Goal: Task Accomplishment & Management: Manage account settings

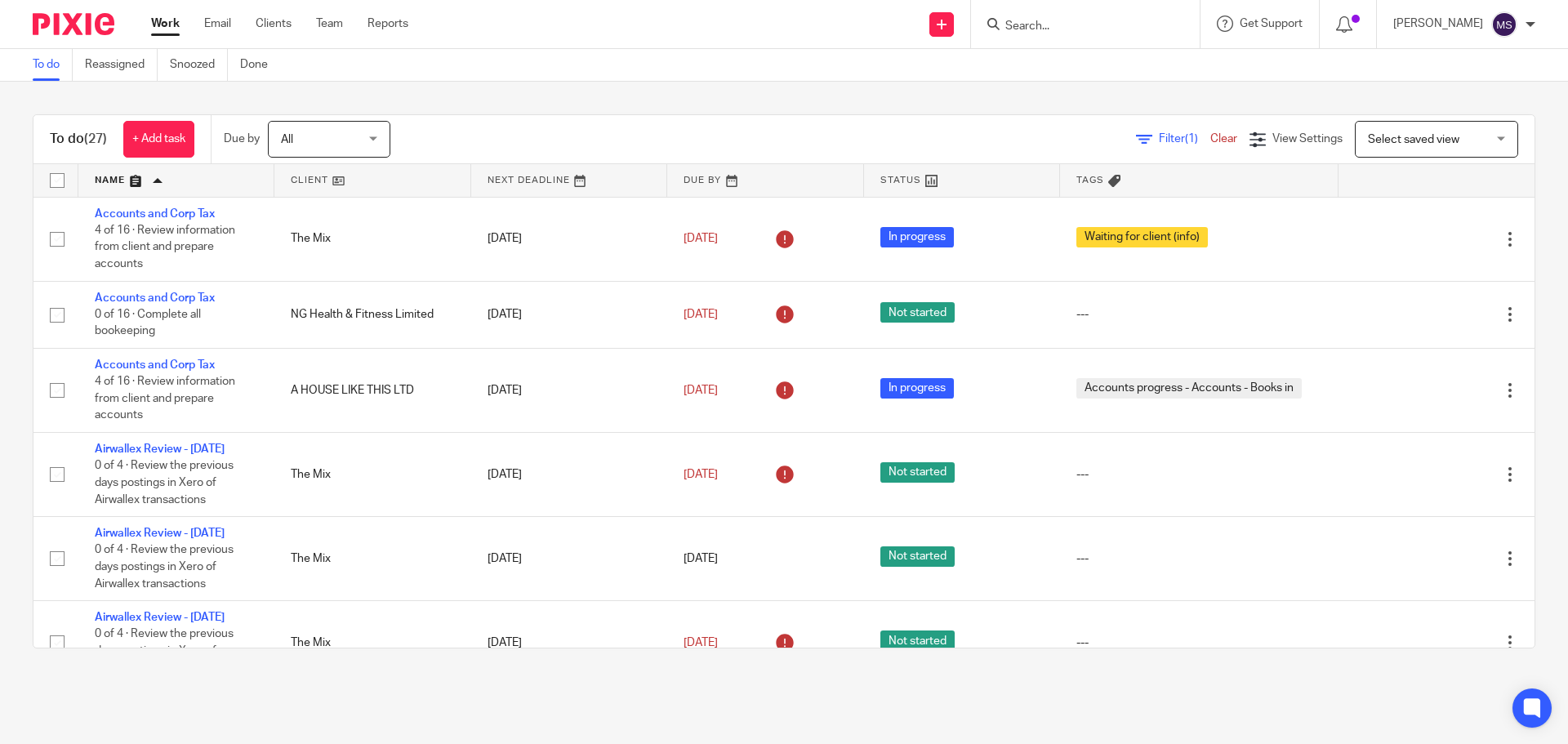
scroll to position [1427, 0]
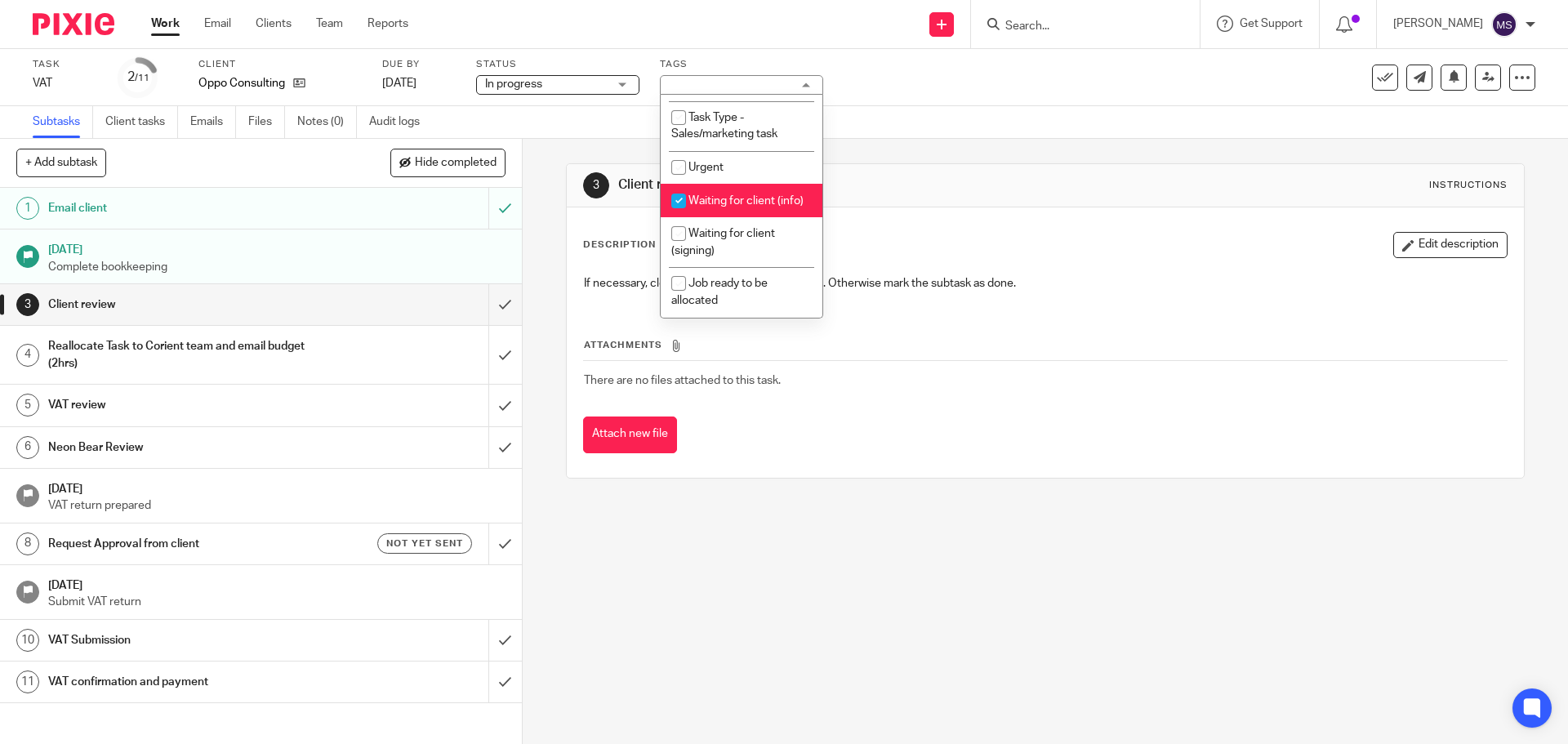
scroll to position [558, 0]
click at [674, 186] on input "checkbox" at bounding box center [679, 201] width 31 height 31
checkbox input "false"
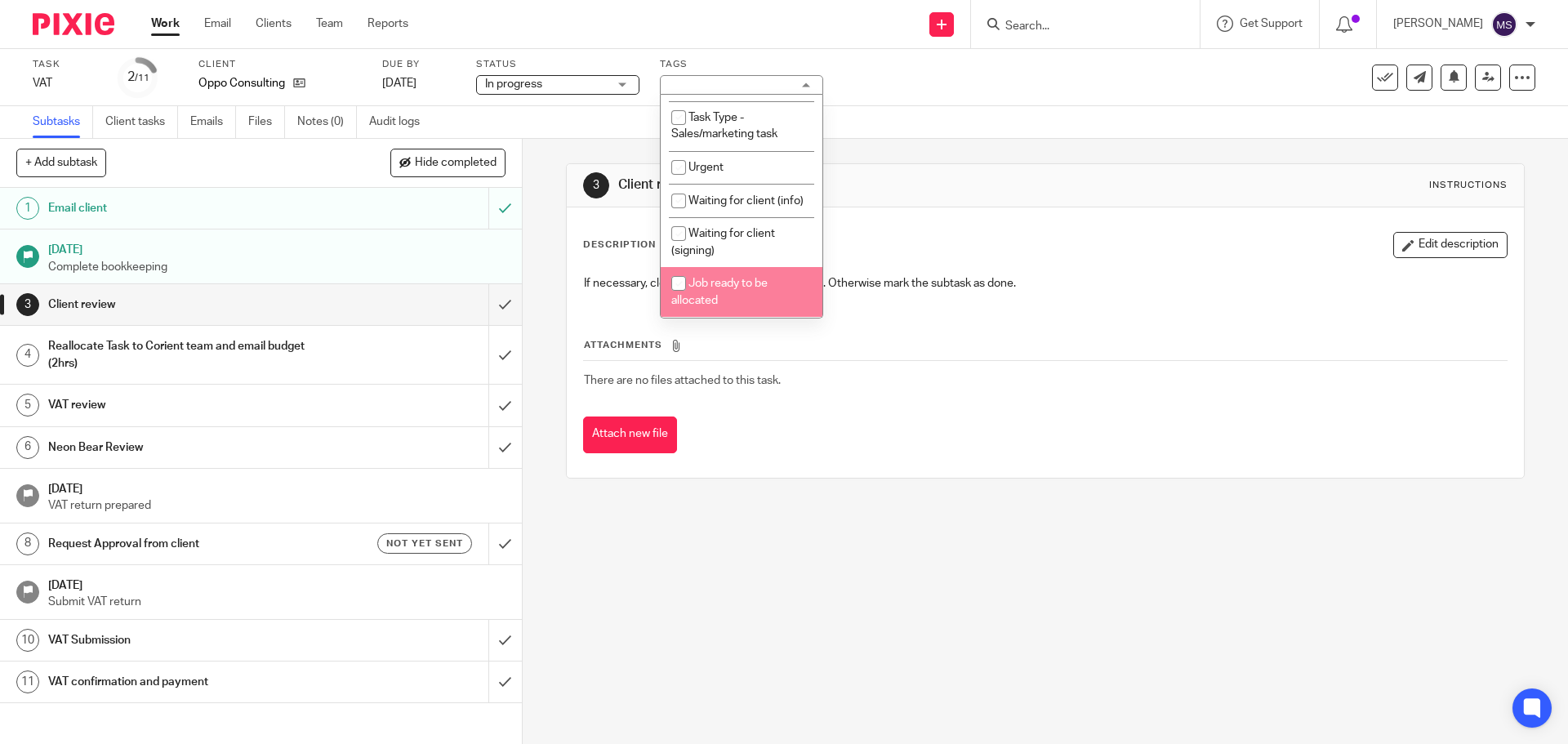
click at [679, 289] on input "checkbox" at bounding box center [679, 284] width 31 height 31
checkbox input "true"
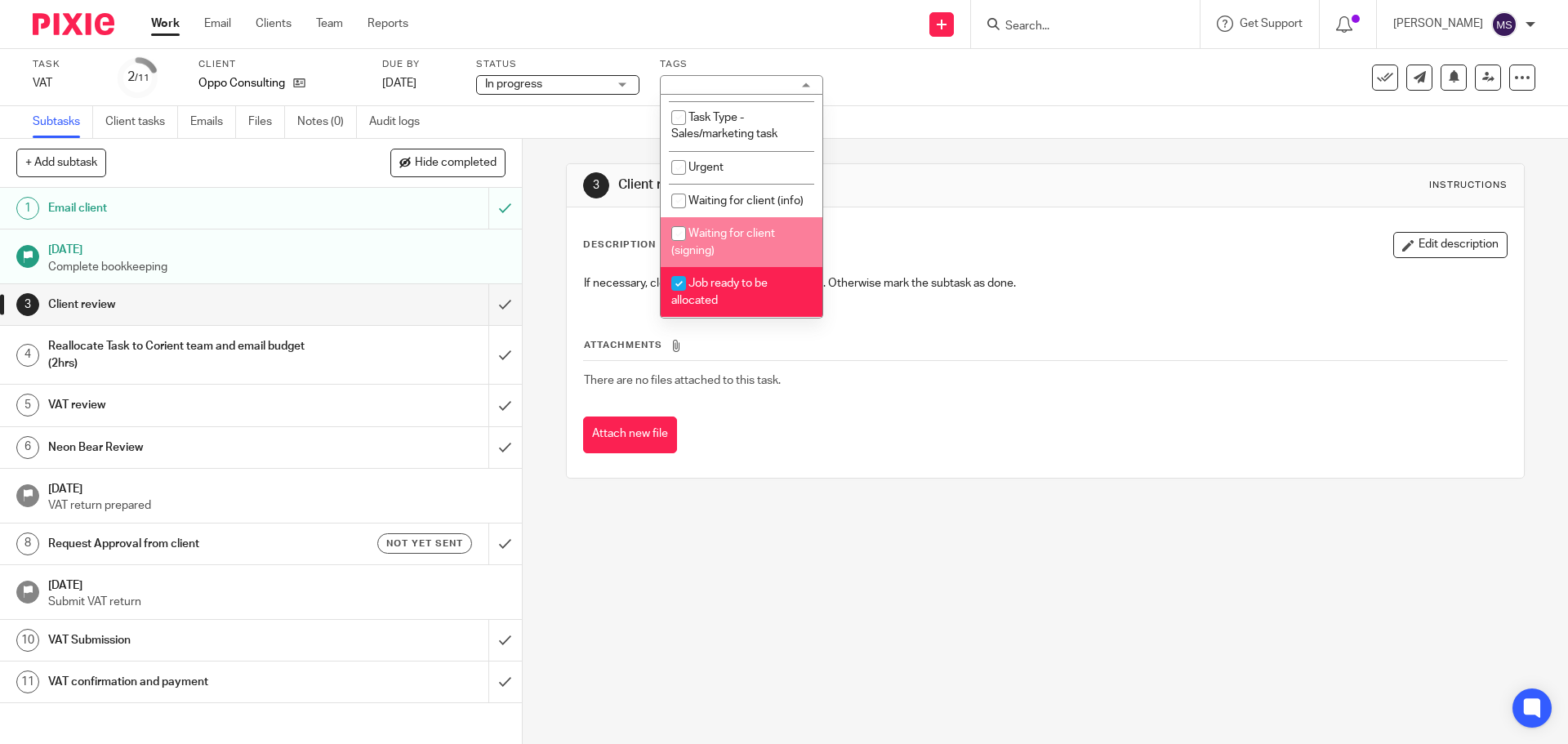
click at [892, 186] on h1 "Client review" at bounding box center [849, 186] width 463 height 17
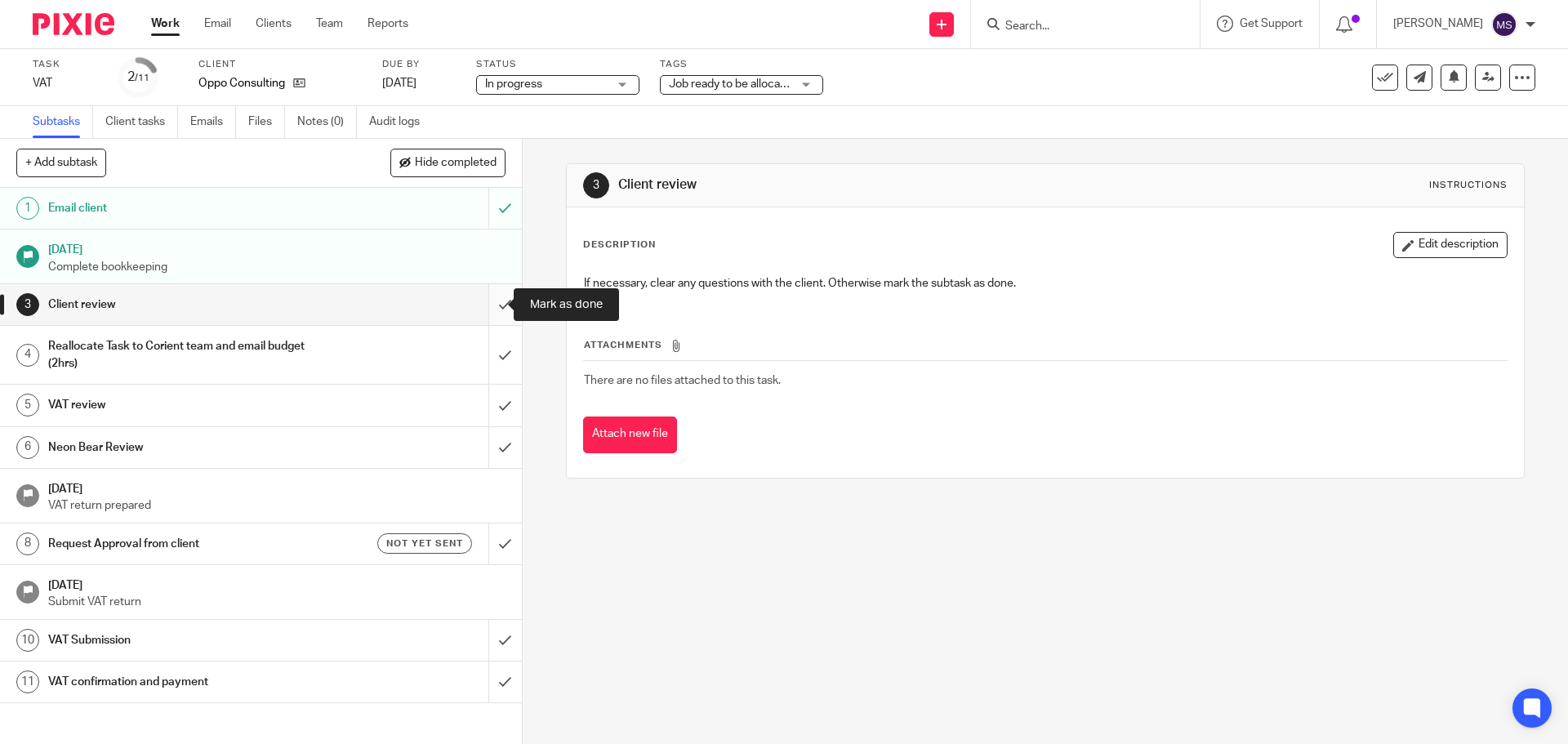
click at [484, 300] on input "submit" at bounding box center [260, 304] width 522 height 41
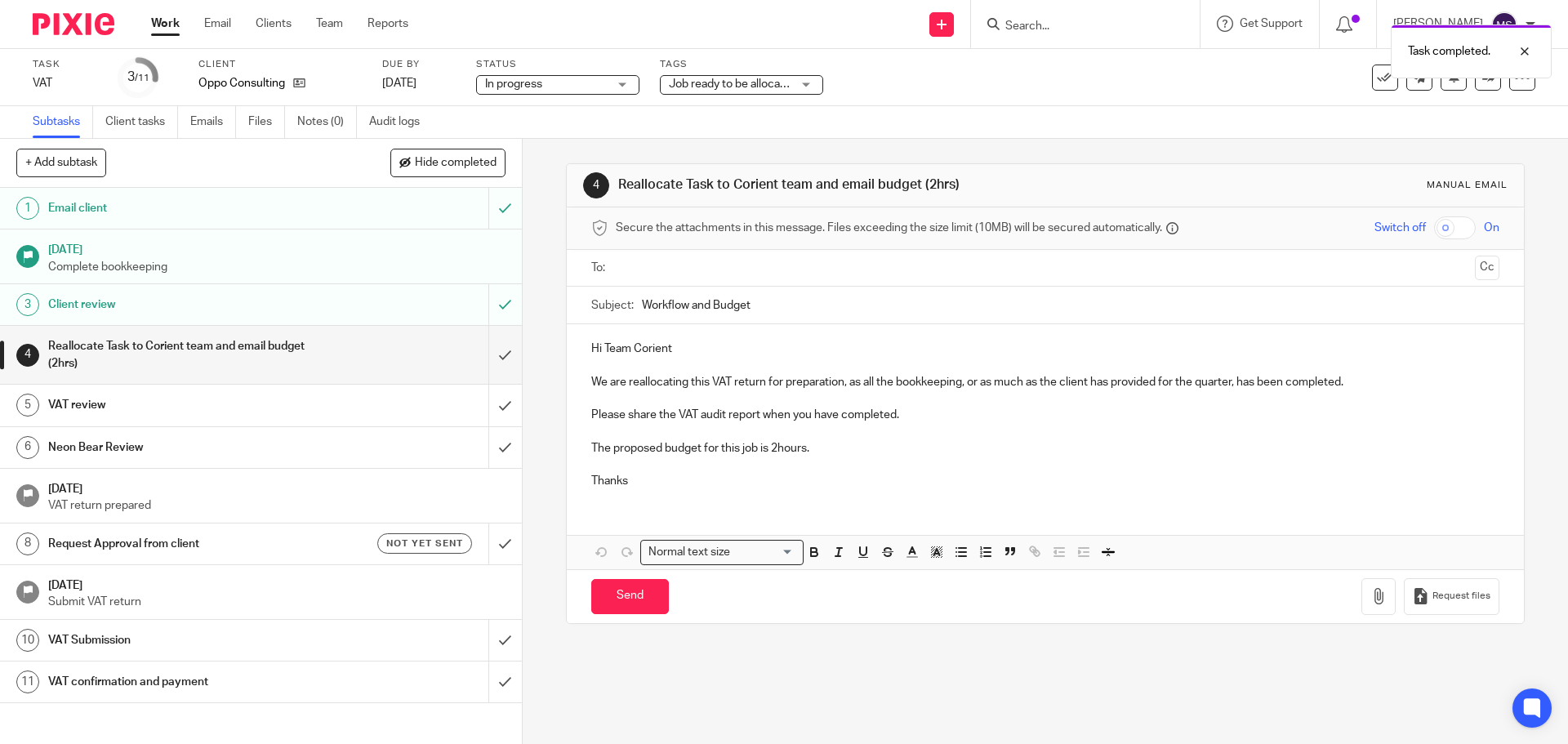
click at [654, 265] on input "text" at bounding box center [1044, 268] width 846 height 19
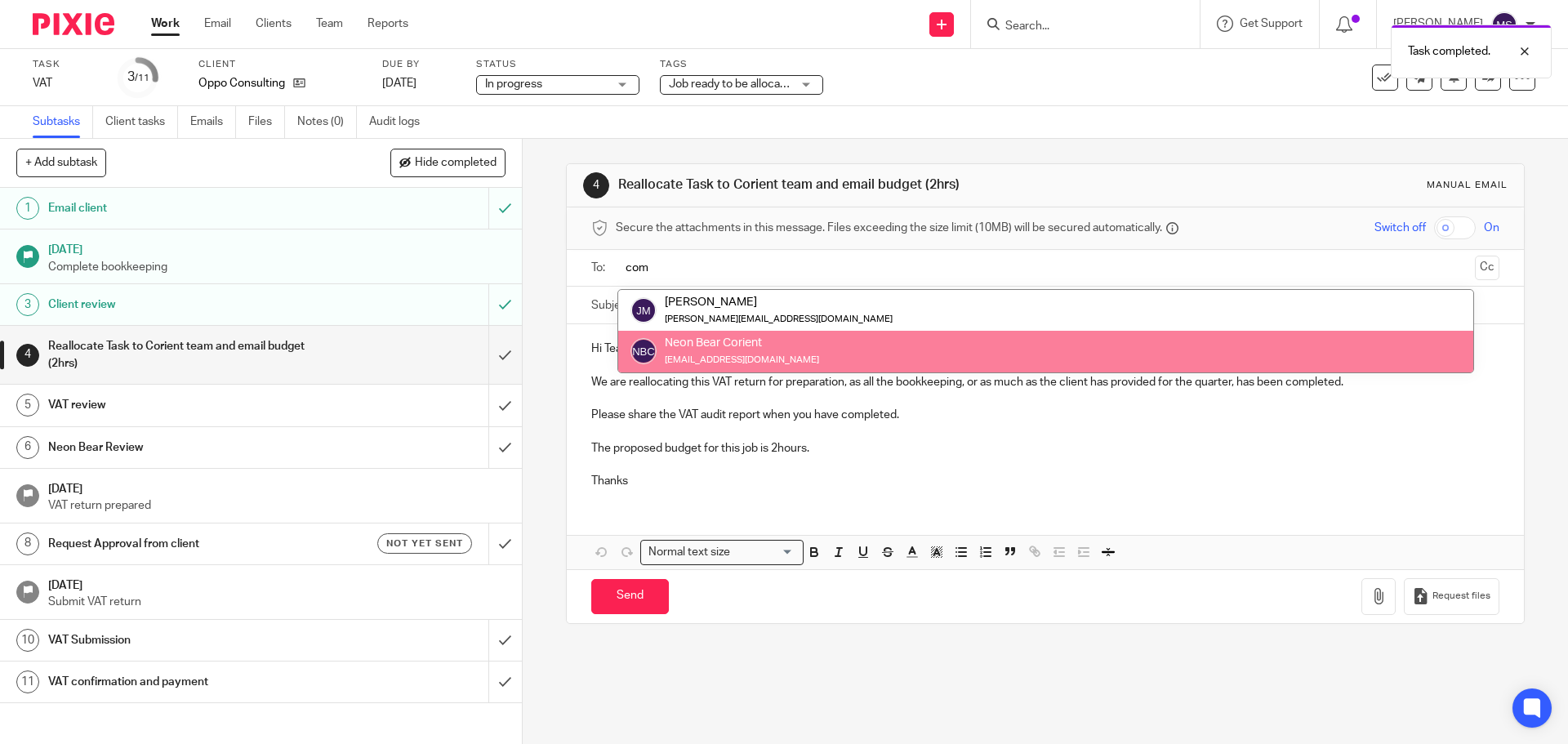
type input "com"
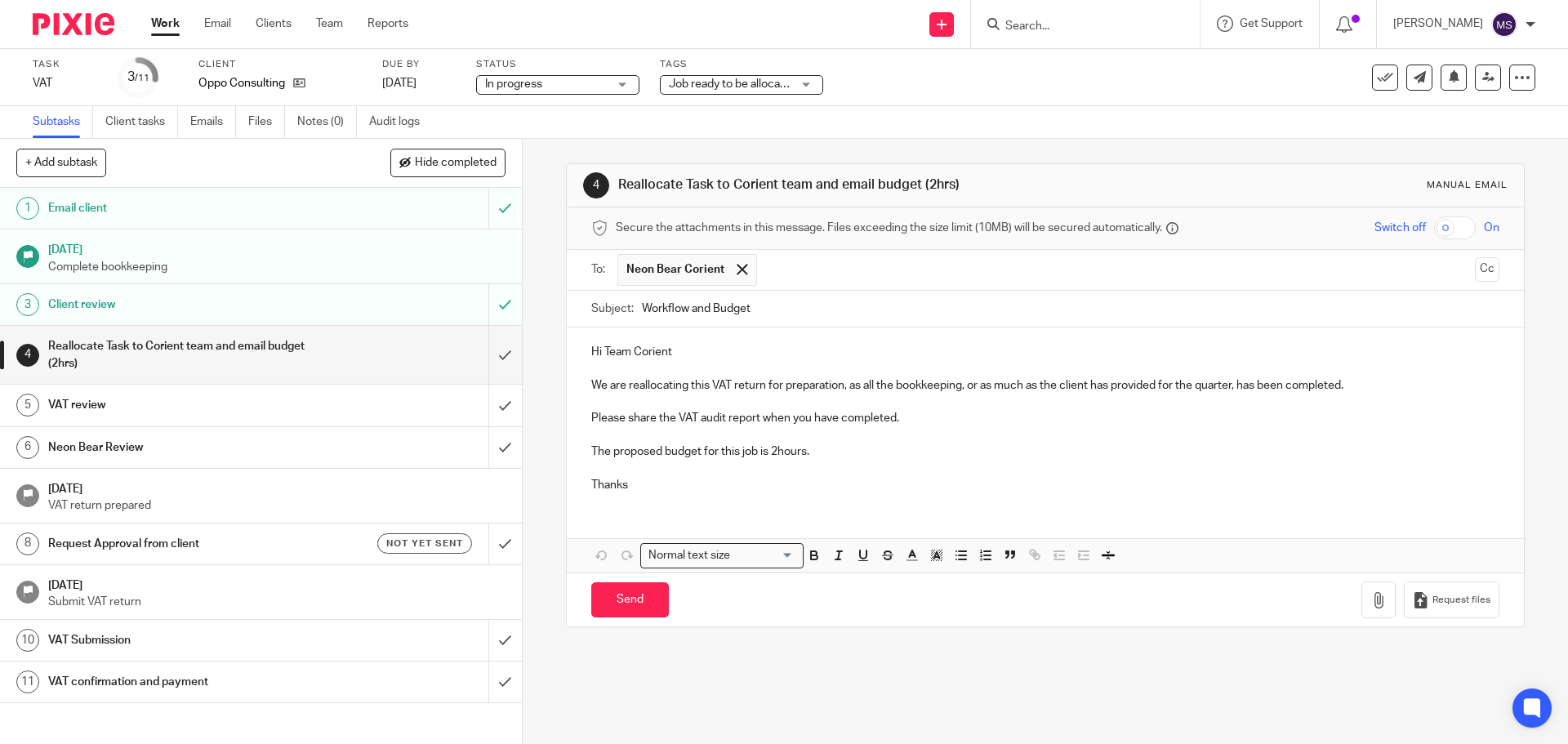
click at [770, 262] on input "text" at bounding box center [1117, 270] width 703 height 32
click at [810, 268] on span at bounding box center [815, 269] width 10 height 10
click at [1475, 273] on button "Cc" at bounding box center [1487, 269] width 24 height 24
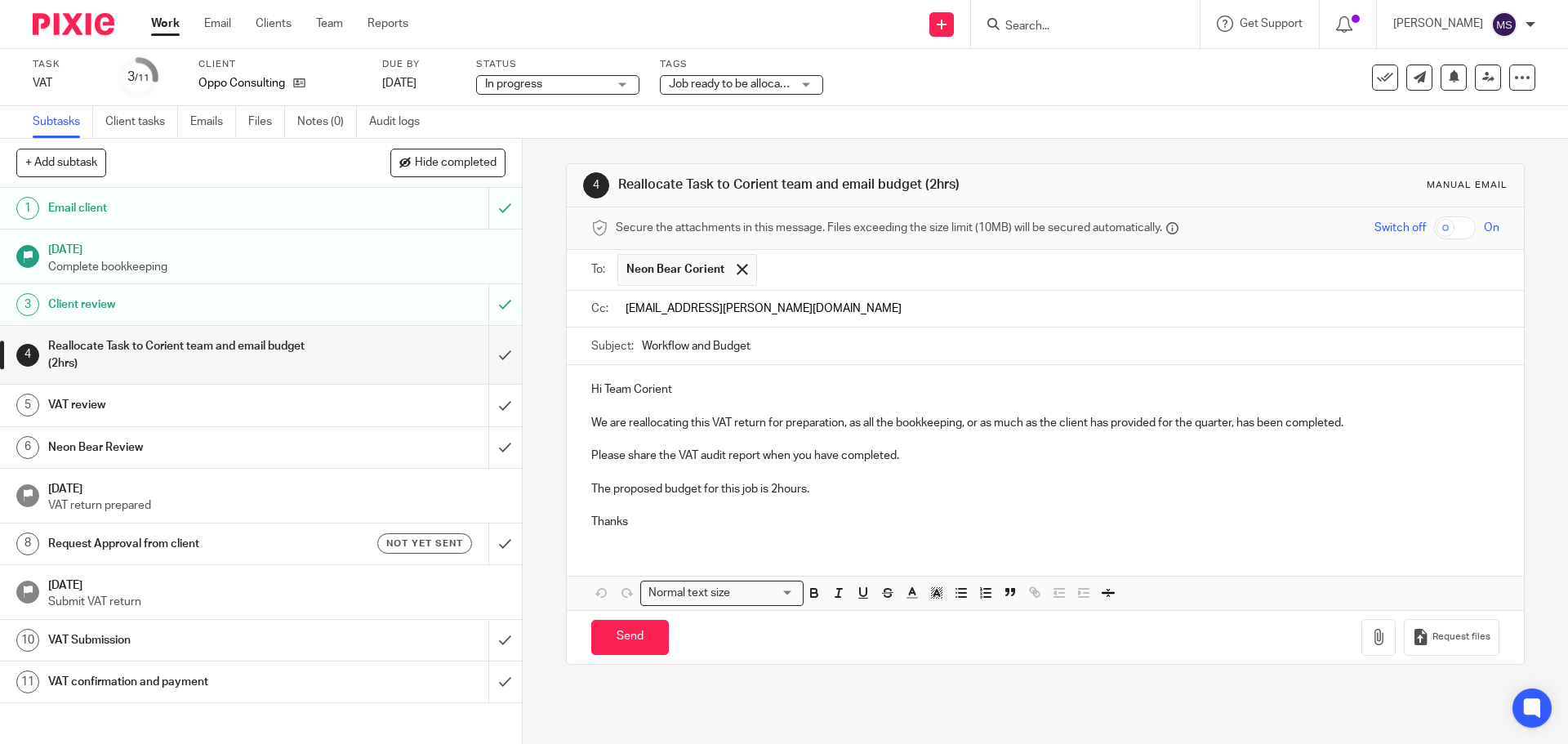
type input "chetan.jethva@corientbs.co.uk"
click at [820, 303] on ul "chetan.jethva@corientbs.co.uk" at bounding box center [1058, 311] width 882 height 40
click at [831, 316] on input "text" at bounding box center [1162, 310] width 662 height 32
type input "shraddha.patil@corientbs.co.uk"
click at [642, 352] on input "Workflow and Budget" at bounding box center [1071, 350] width 857 height 37
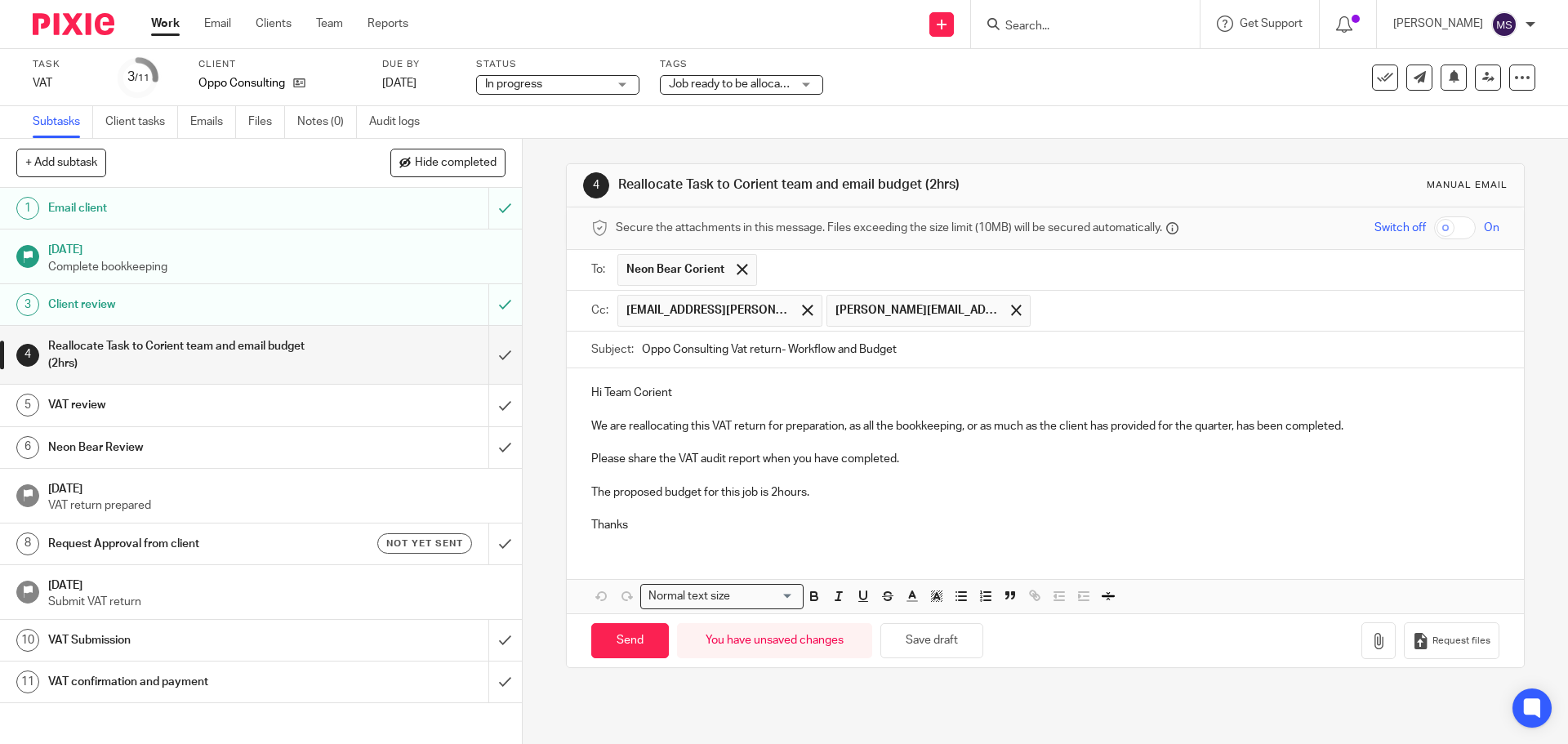
type input "Oppo Consulting Vat return- Workflow and Budget"
click at [670, 389] on p "Hi Team Corient" at bounding box center [1045, 393] width 908 height 17
click at [641, 524] on p "Thanks" at bounding box center [1045, 524] width 908 height 17
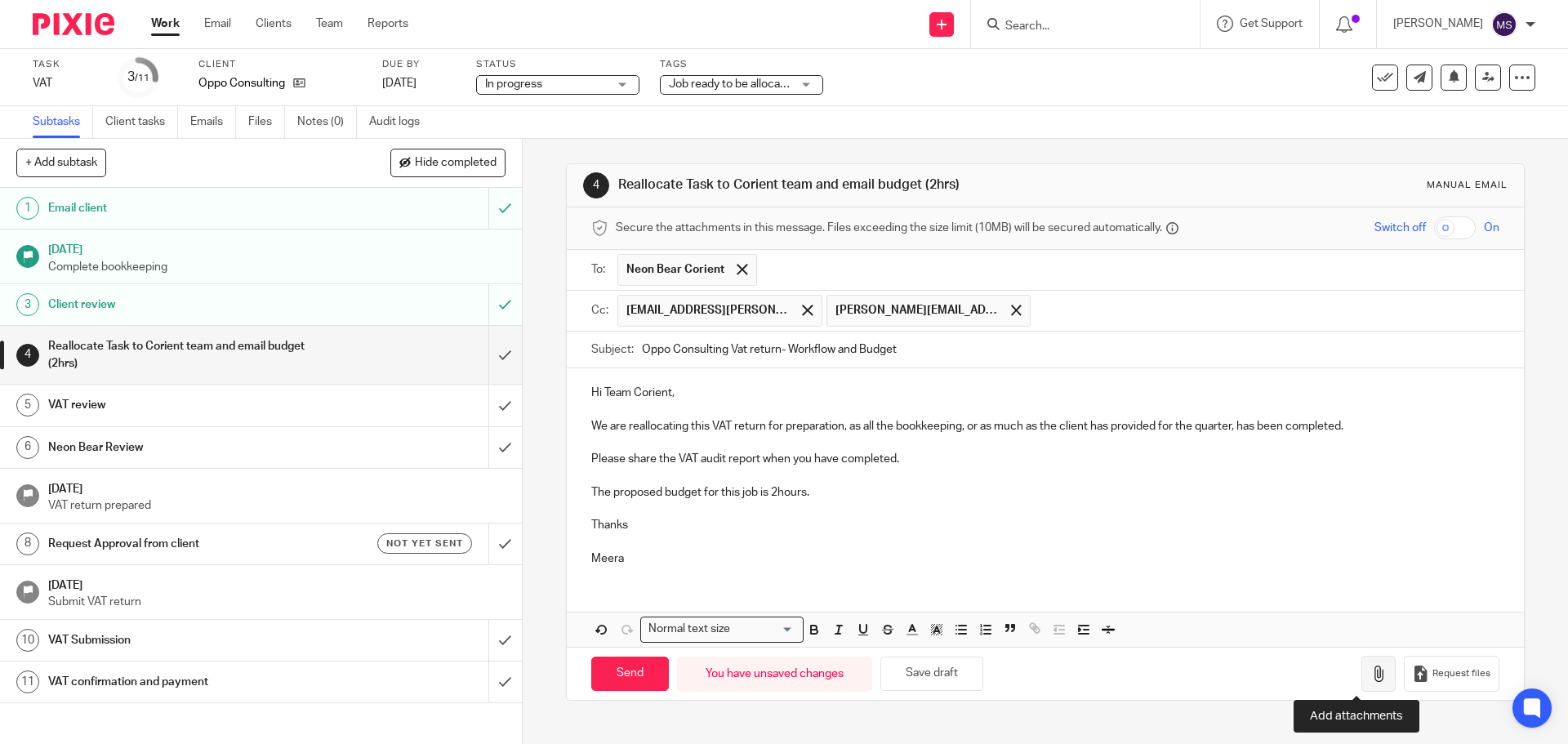
click at [1370, 674] on icon "button" at bounding box center [1378, 673] width 17 height 17
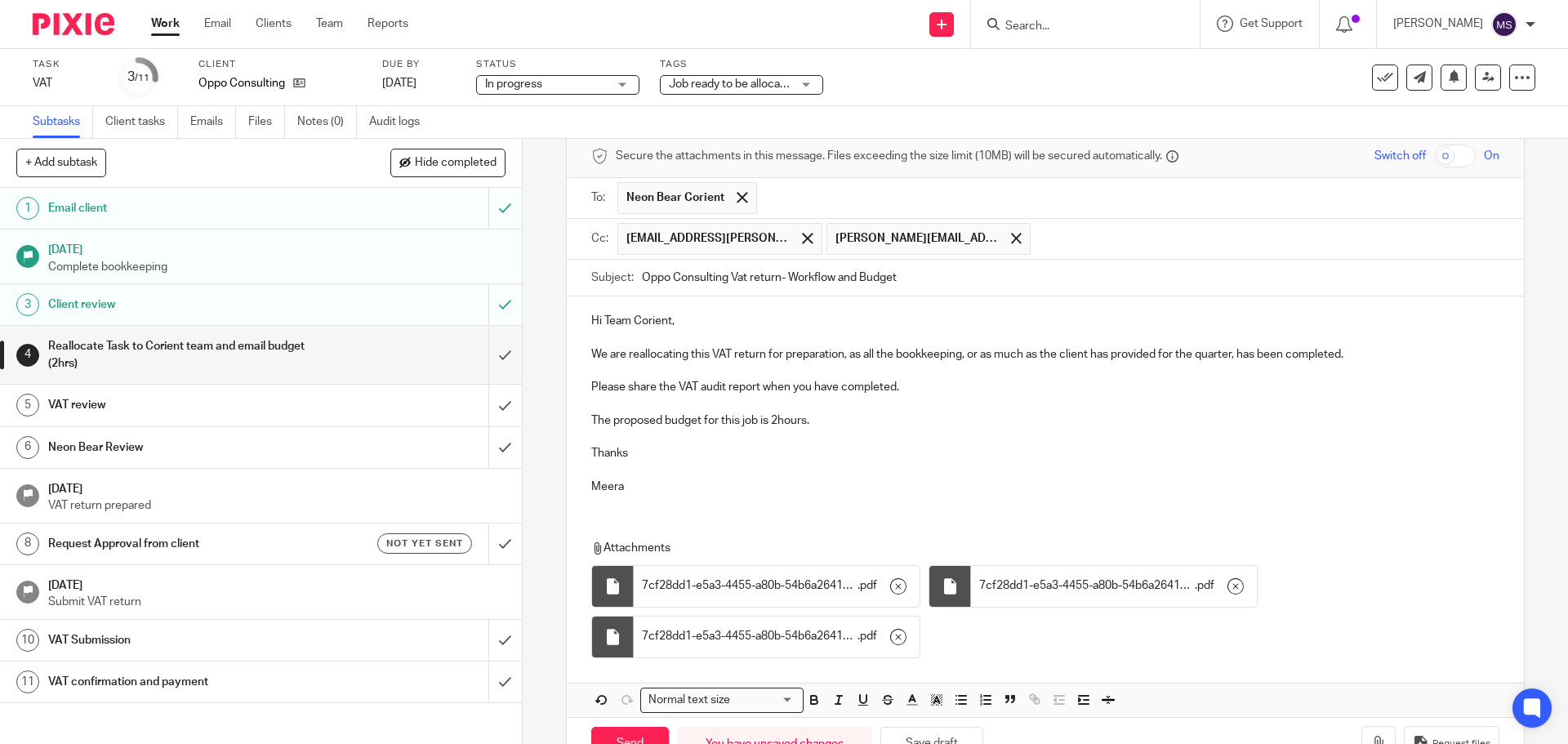
scroll to position [109, 0]
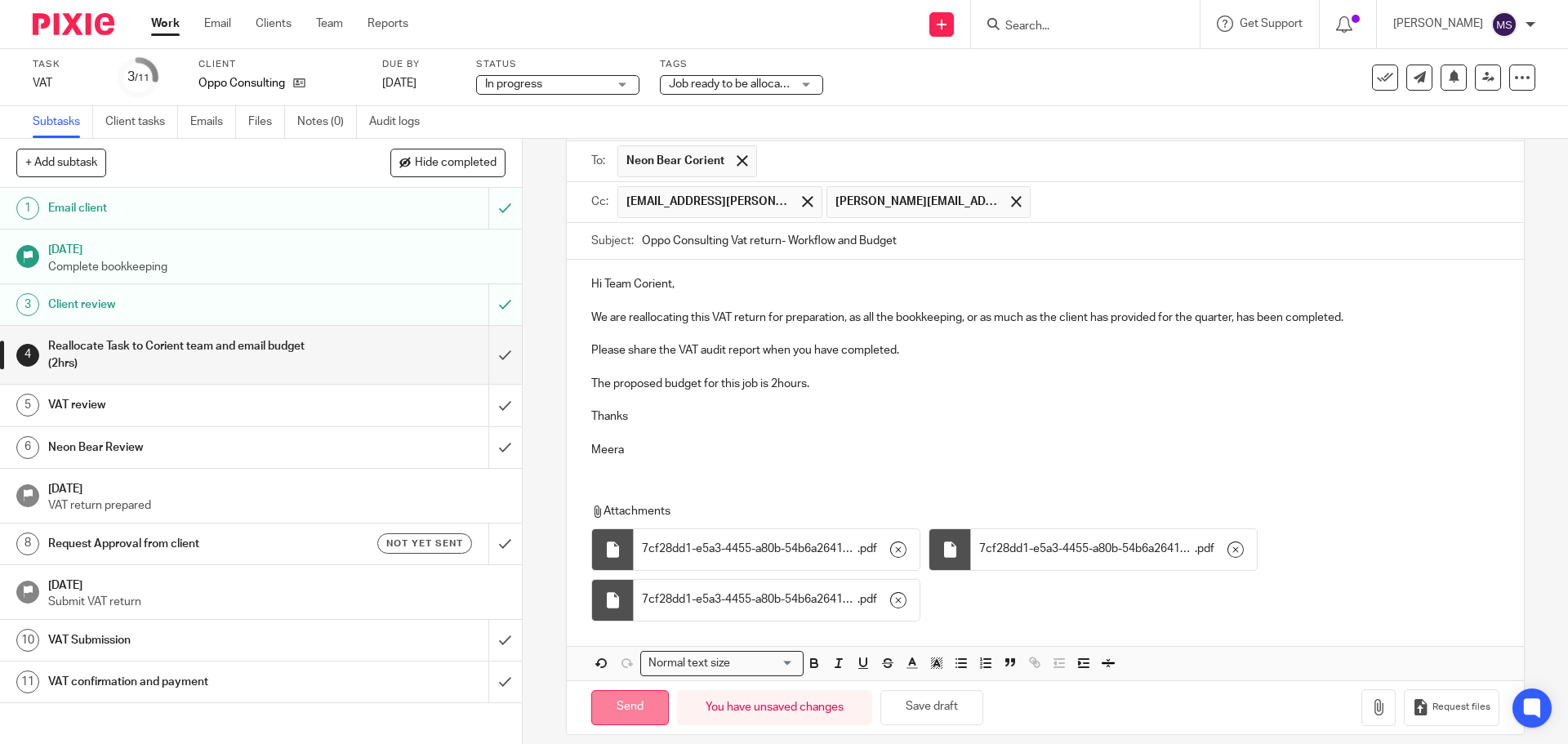
click at [642, 707] on input "Send" at bounding box center [630, 707] width 78 height 35
type input "Sent"
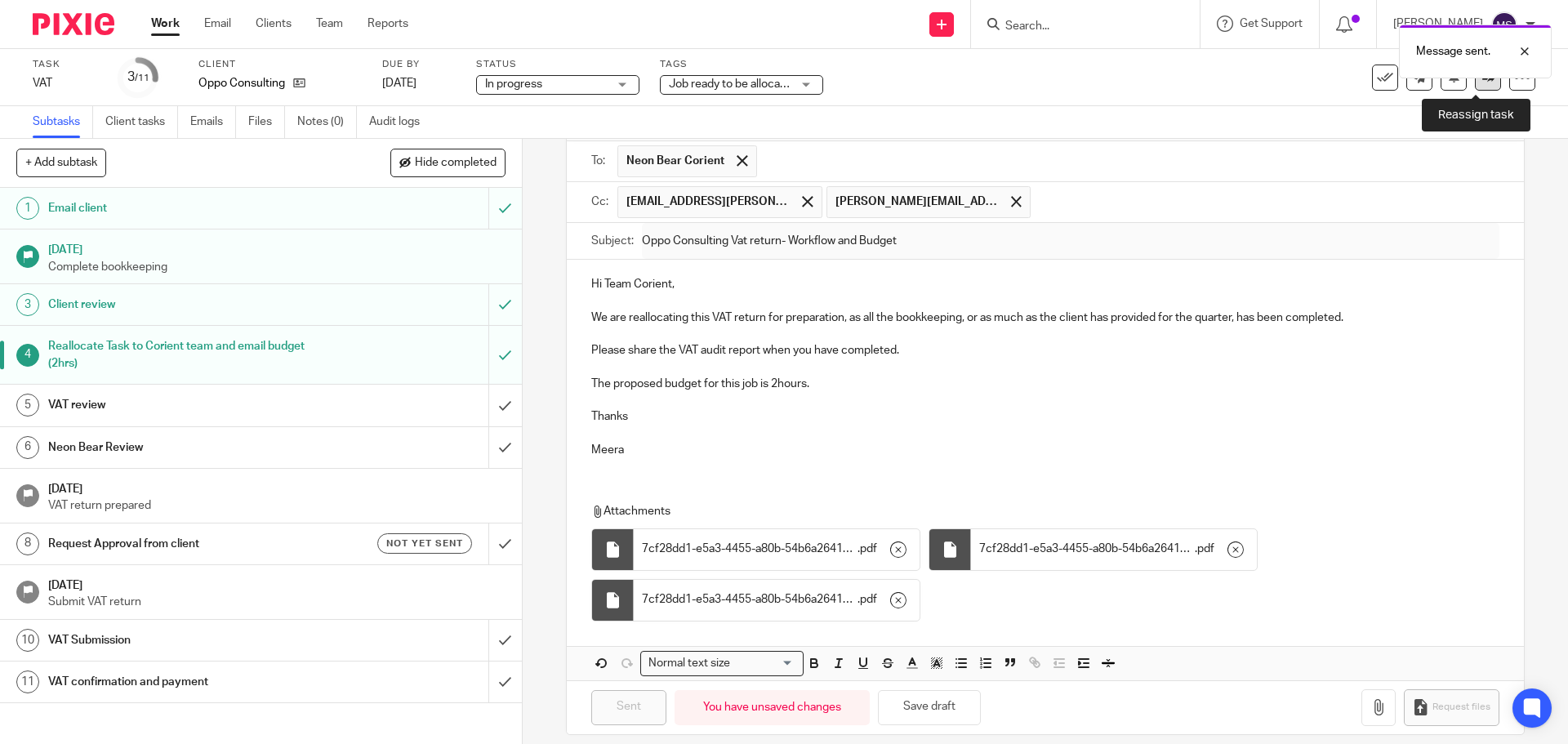
click at [1475, 85] on link at bounding box center [1488, 78] width 26 height 26
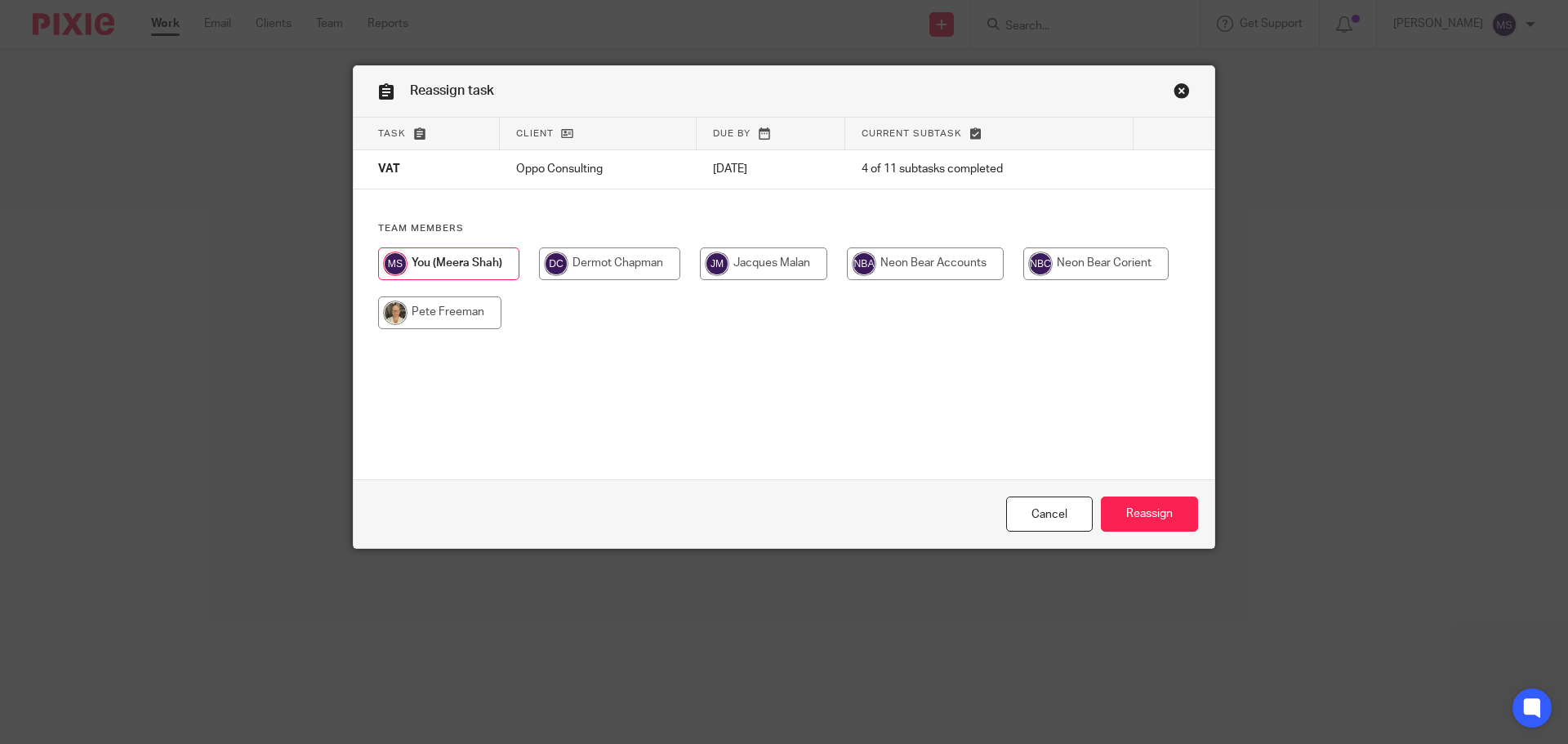
click at [1078, 257] on input "radio" at bounding box center [1096, 264] width 145 height 33
radio input "true"
click at [1151, 517] on input "Reassign" at bounding box center [1150, 514] width 98 height 35
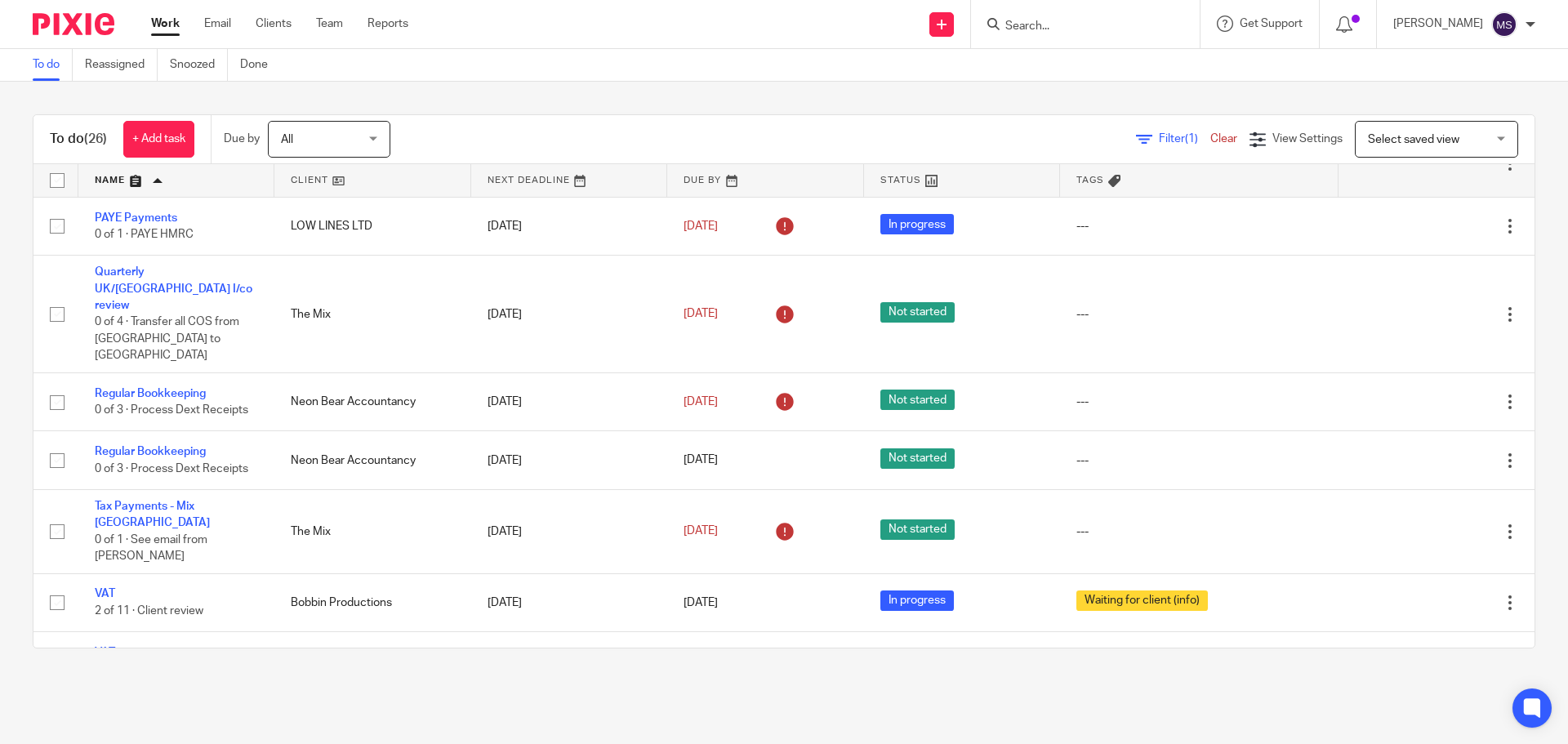
scroll to position [1368, 0]
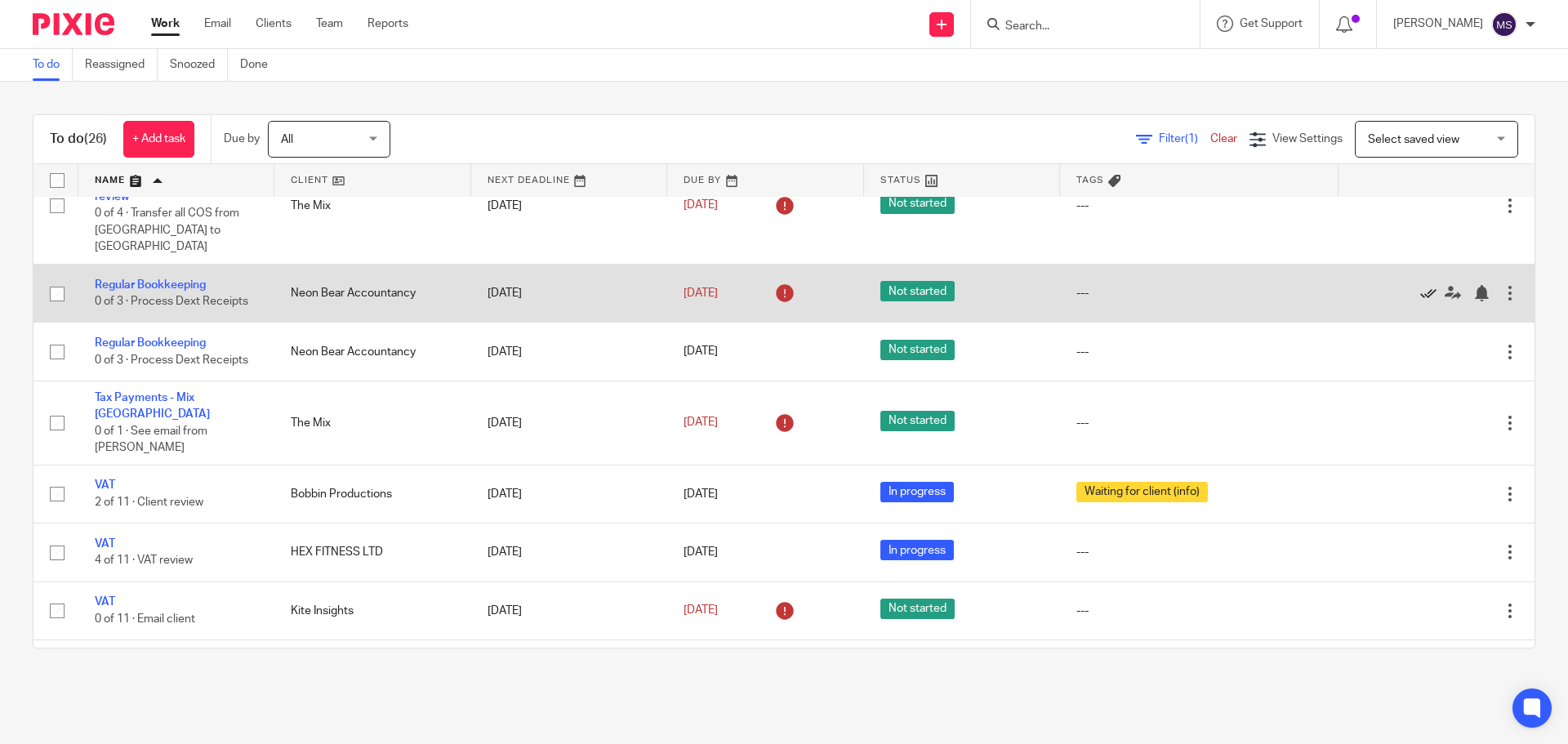
click at [1420, 285] on icon at bounding box center [1428, 293] width 17 height 17
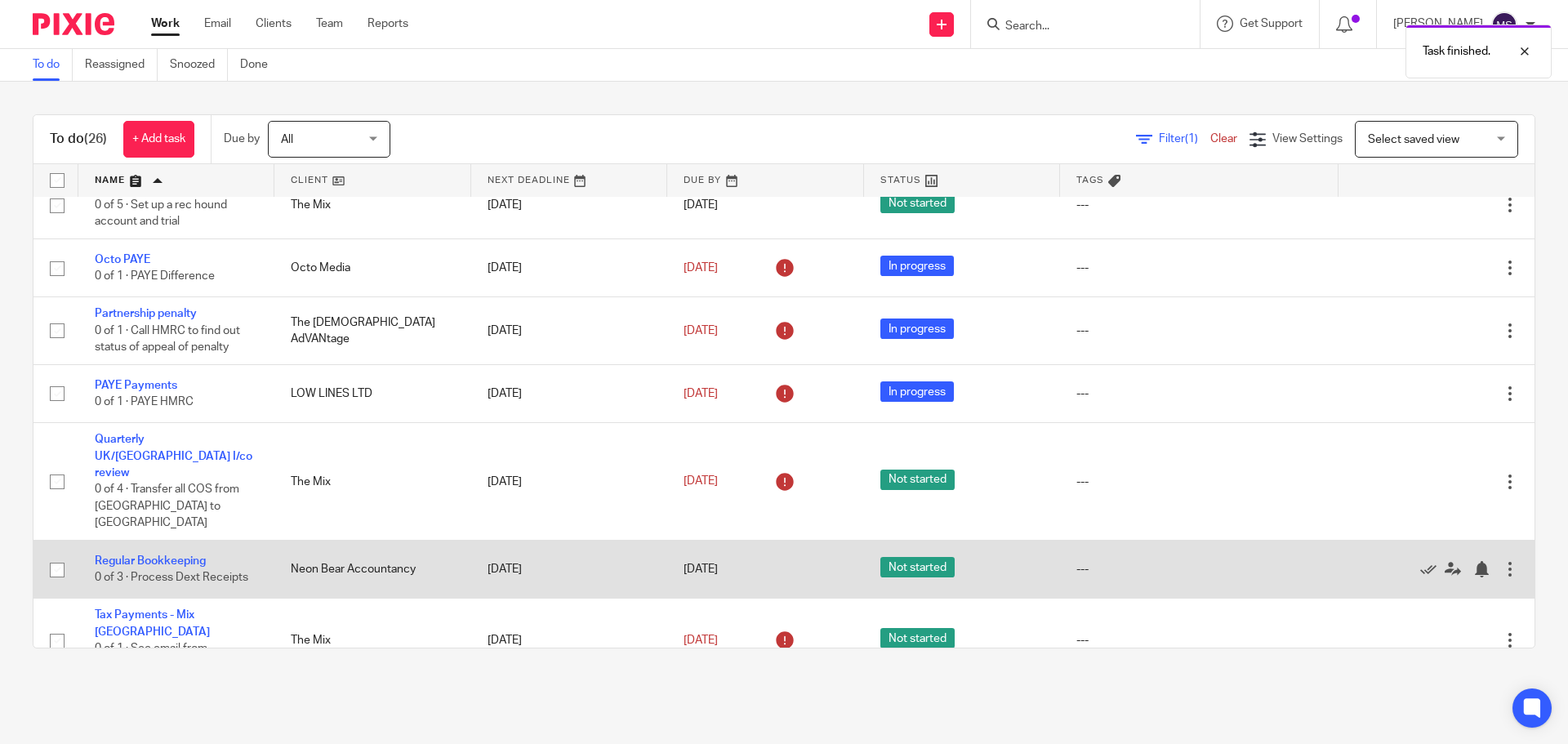
scroll to position [984, 0]
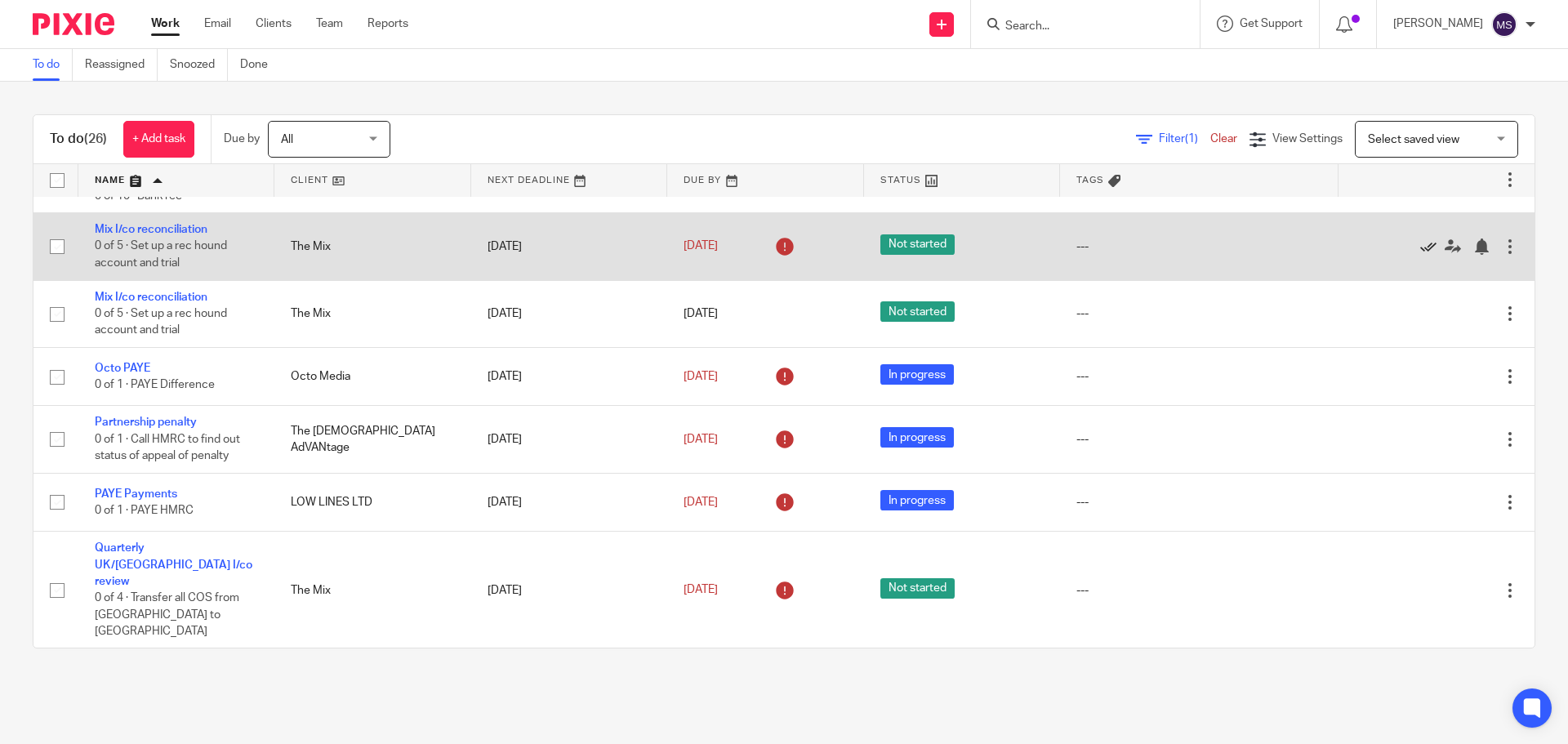
click at [1420, 255] on icon at bounding box center [1428, 247] width 17 height 17
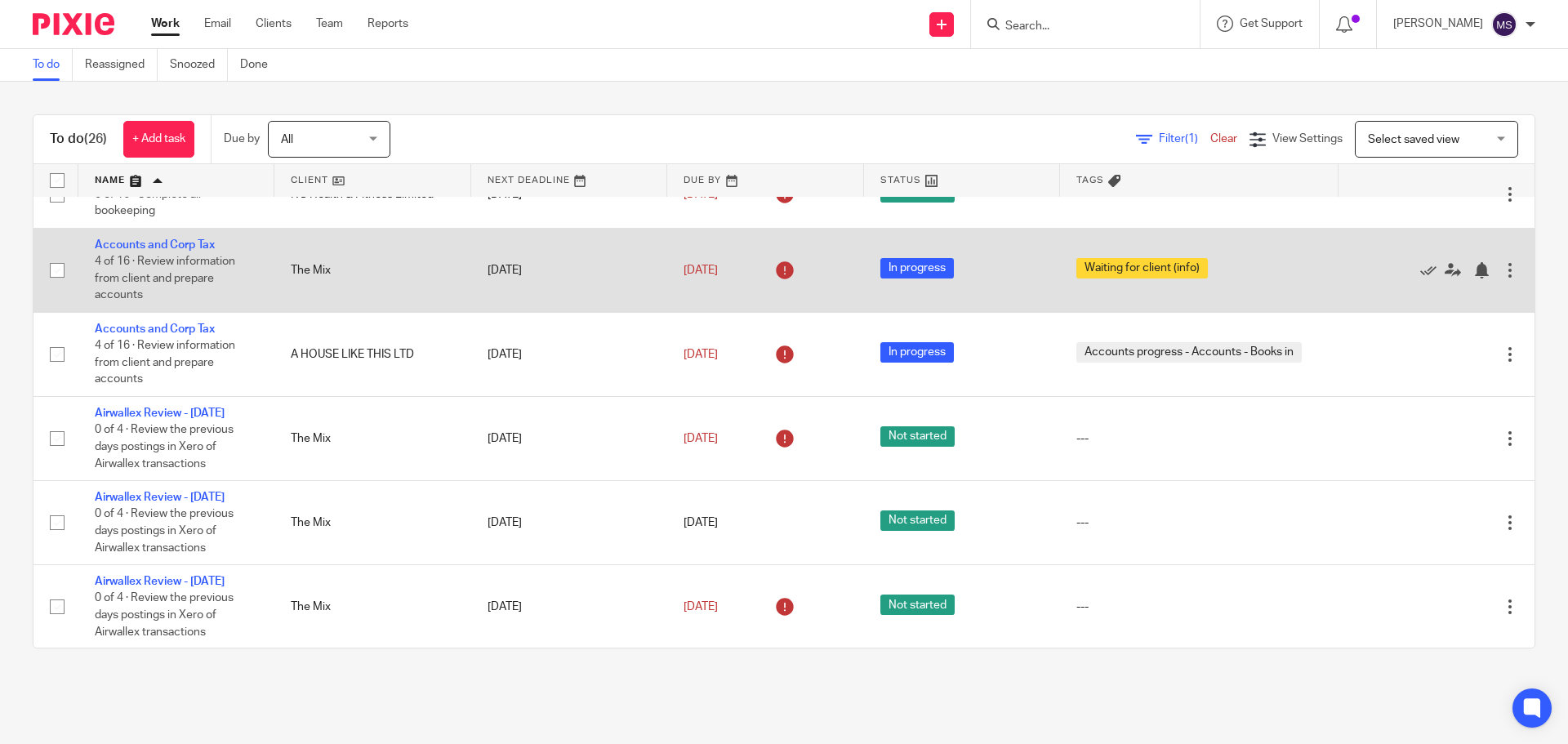
scroll to position [0, 0]
